Goal: Transaction & Acquisition: Book appointment/travel/reservation

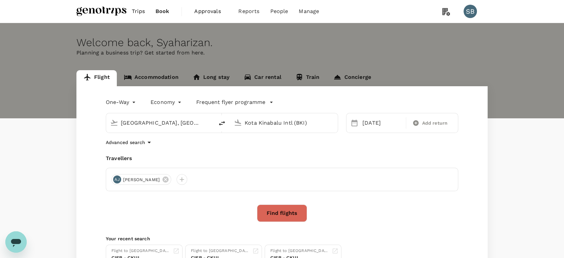
click at [158, 75] on link "Accommodation" at bounding box center [151, 78] width 69 height 16
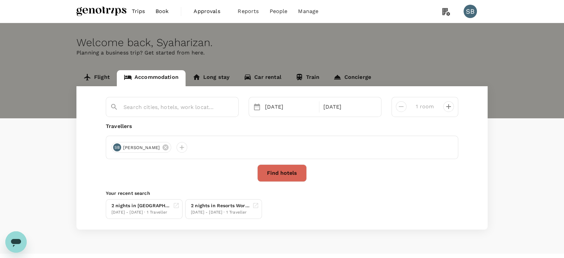
type input "Hotel Seri Malaysia Lawas"
click at [291, 173] on button "Find hotels" at bounding box center [281, 172] width 49 height 17
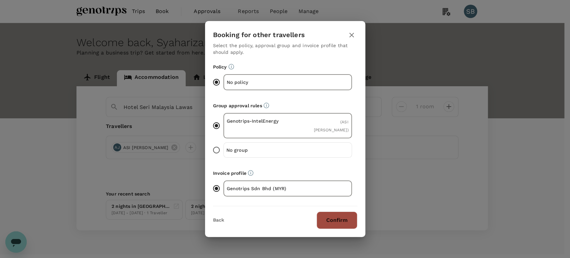
click at [345, 217] on button "Confirm" at bounding box center [337, 219] width 41 height 17
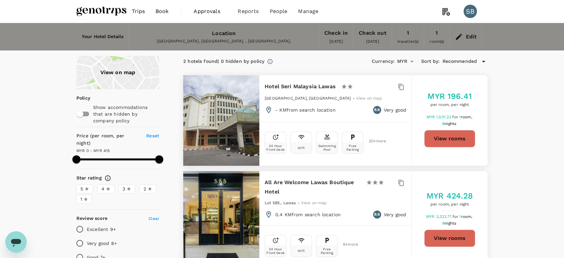
type input "414"
type input "MYR"
click at [461, 139] on button "View rooms" at bounding box center [449, 138] width 51 height 17
type input "414"
click at [92, 10] on img at bounding box center [101, 11] width 50 height 15
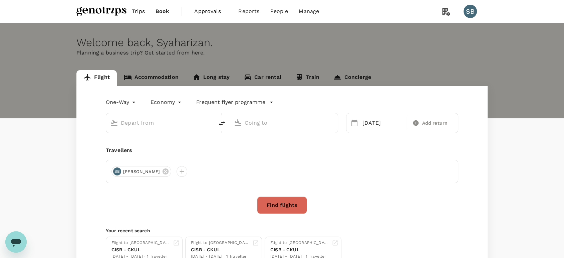
type input "[GEOGRAPHIC_DATA], [GEOGRAPHIC_DATA] (any)"
type input "Kota Kinabalu Intl (BKI)"
type input "[GEOGRAPHIC_DATA], [GEOGRAPHIC_DATA] (any)"
type input "Kota Kinabalu Intl (BKI)"
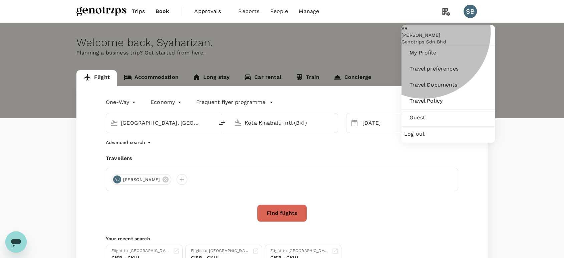
drag, startPoint x: 427, startPoint y: 163, endPoint x: 428, endPoint y: 146, distance: 16.8
click at [427, 138] on span "Log out" at bounding box center [448, 134] width 88 height 8
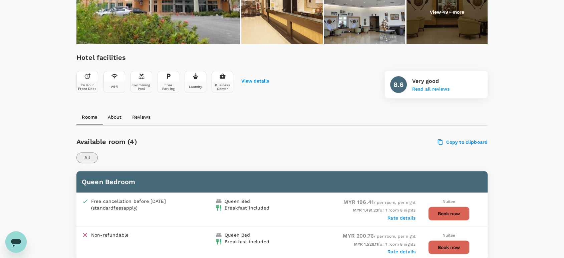
scroll to position [220, 0]
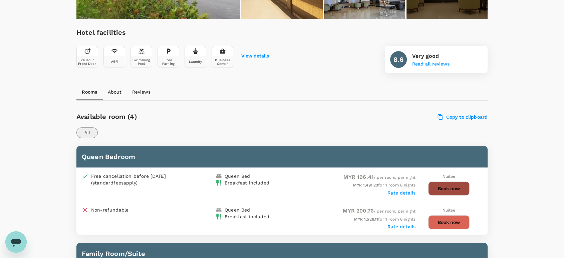
click at [449, 189] on button "Book now" at bounding box center [448, 188] width 41 height 14
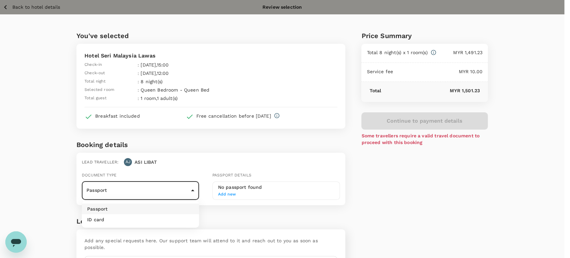
click at [182, 193] on body "Back to hotel details Review selection You've selected Hotel Seri Malaysia Lawa…" at bounding box center [285, 158] width 570 height 316
click at [166, 217] on li "ID card" at bounding box center [140, 219] width 117 height 11
type input "Id card"
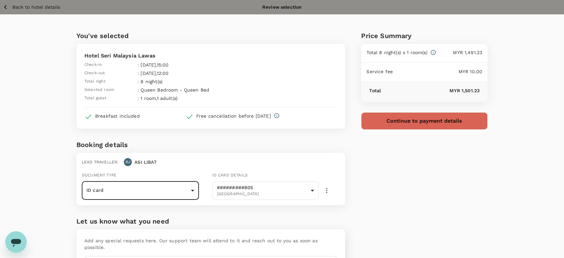
click at [418, 125] on button "Continue to payment details" at bounding box center [424, 120] width 127 height 17
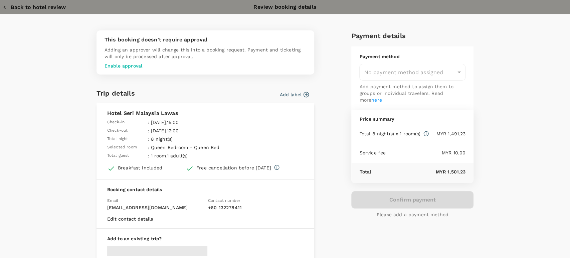
type input "9c05dd7c-68fd-49f4-a2f8-4cbf92da61d2"
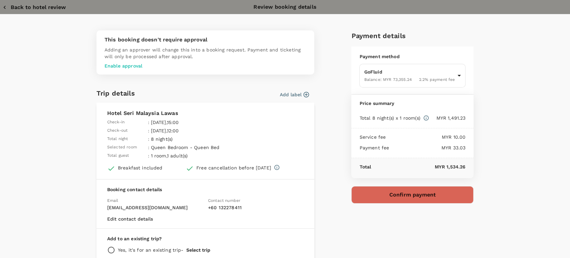
click at [392, 193] on button "Confirm payment" at bounding box center [412, 194] width 122 height 17
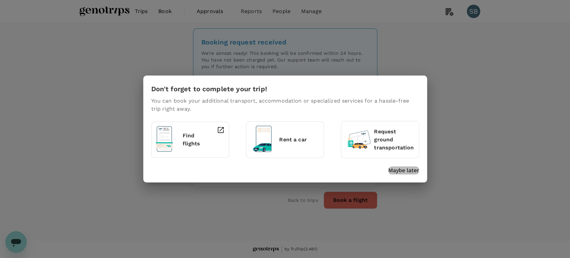
click at [409, 167] on p "Maybe later" at bounding box center [403, 170] width 31 height 8
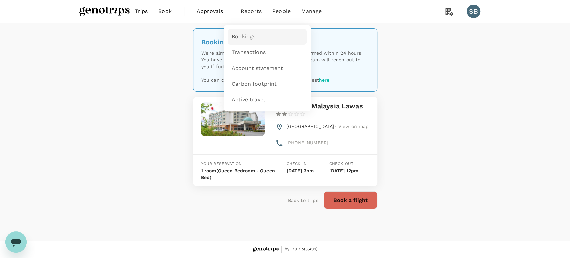
click at [246, 36] on span "Bookings" at bounding box center [244, 37] width 24 height 8
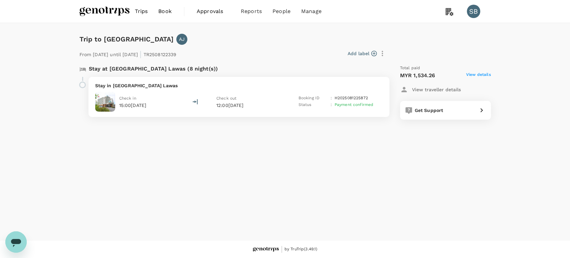
click at [270, 82] on p "Stay in [GEOGRAPHIC_DATA] Lawas" at bounding box center [239, 85] width 288 height 7
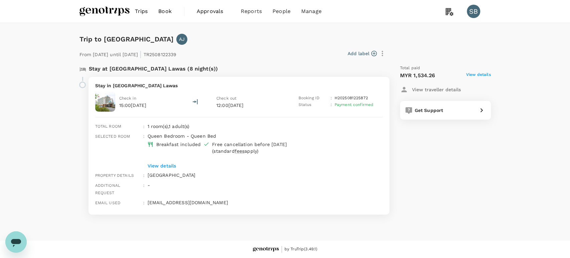
click at [100, 6] on img at bounding box center [104, 11] width 50 height 15
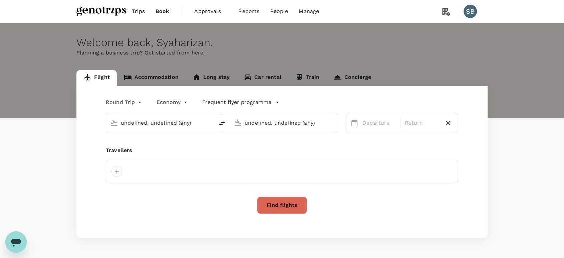
type input "Kuala Lumpur, Malaysia (any)"
type input "Kota Kinabalu Intl (BKI)"
type input "oneway"
type input "[GEOGRAPHIC_DATA], [GEOGRAPHIC_DATA] (any)"
type input "Kota Kinabalu Intl (BKI)"
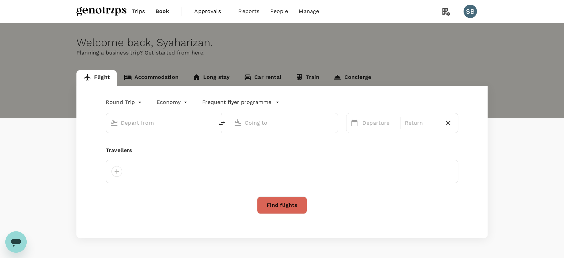
type input "[GEOGRAPHIC_DATA], [GEOGRAPHIC_DATA] (any)"
type input "Kota Kinabalu Intl (BKI)"
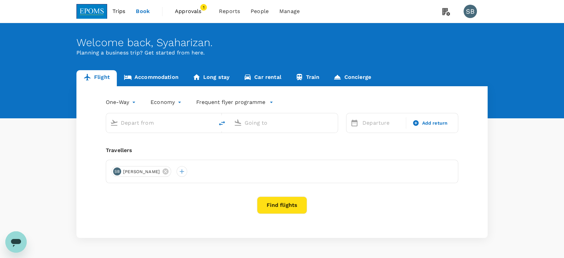
type input "Kuala Lumpur Intl (KUL)"
type input "Guangzhou Baiyun Intl (CAN)"
